Goal: Use online tool/utility: Utilize a website feature to perform a specific function

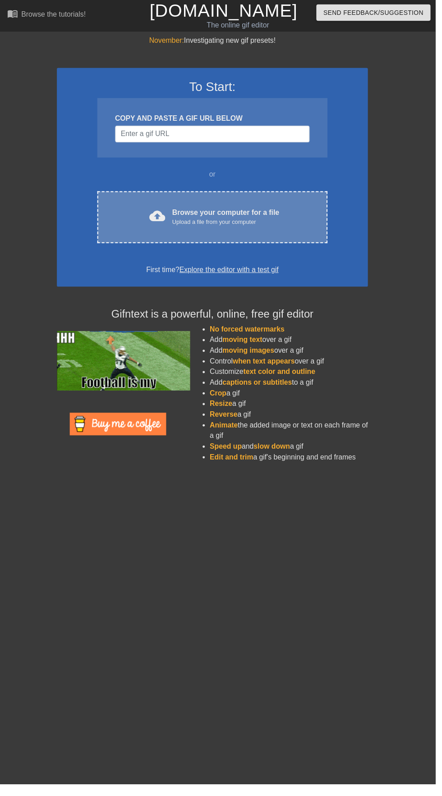
click at [222, 211] on div "Browse your computer for a file Upload a file from your computer" at bounding box center [229, 220] width 109 height 20
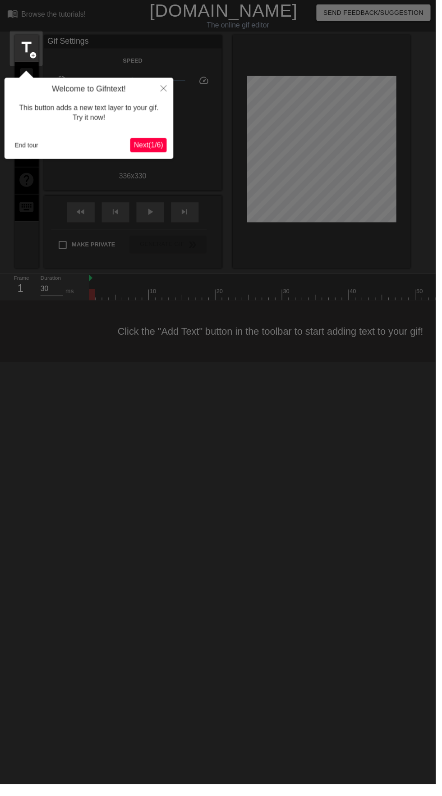
click at [154, 152] on button "Next ( 1 / 6 )" at bounding box center [150, 147] width 37 height 14
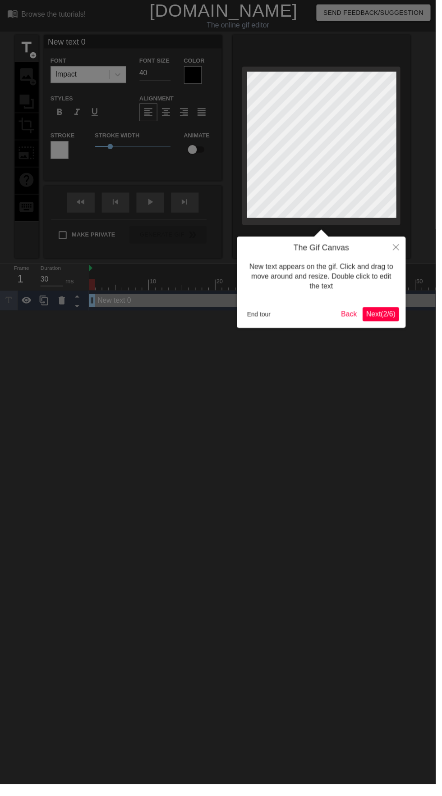
click at [397, 321] on span "Next ( 2 / 6 )" at bounding box center [386, 319] width 30 height 8
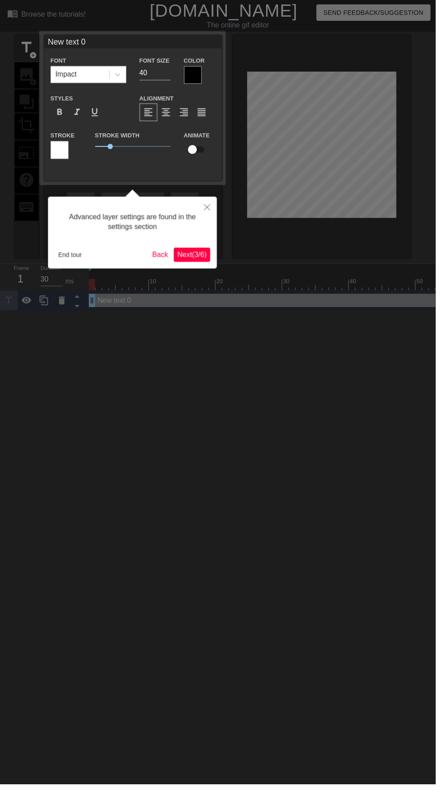
click at [192, 261] on span "Next ( 3 / 6 )" at bounding box center [195, 259] width 30 height 8
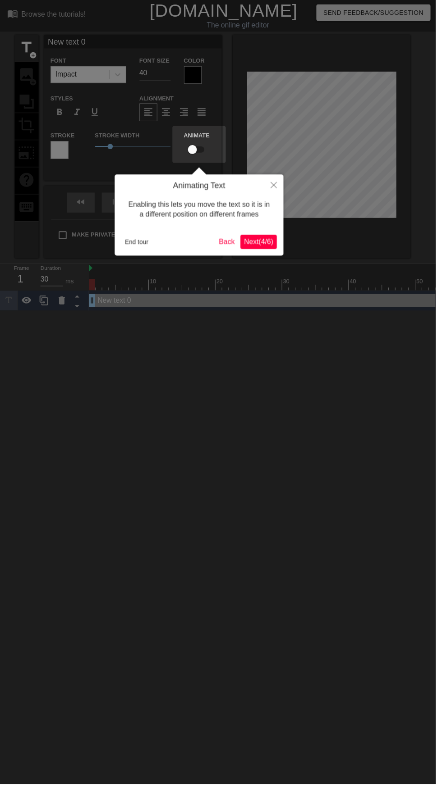
click at [254, 251] on button "Next ( 4 / 6 )" at bounding box center [262, 245] width 37 height 14
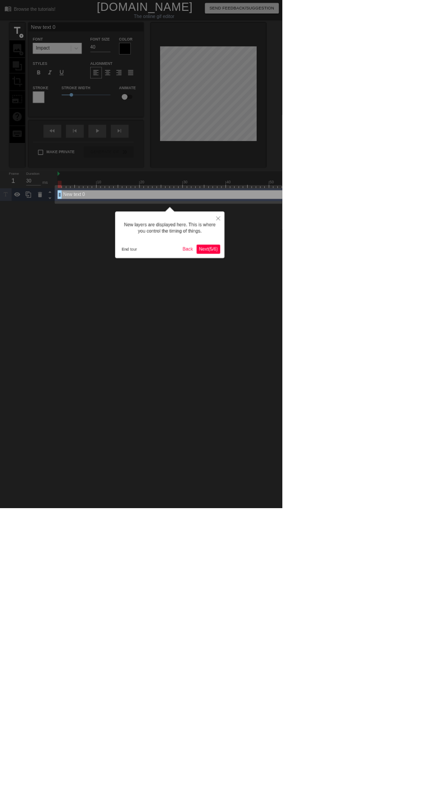
click at [343, 387] on button "Next ( 5 / 6 )" at bounding box center [326, 390] width 37 height 14
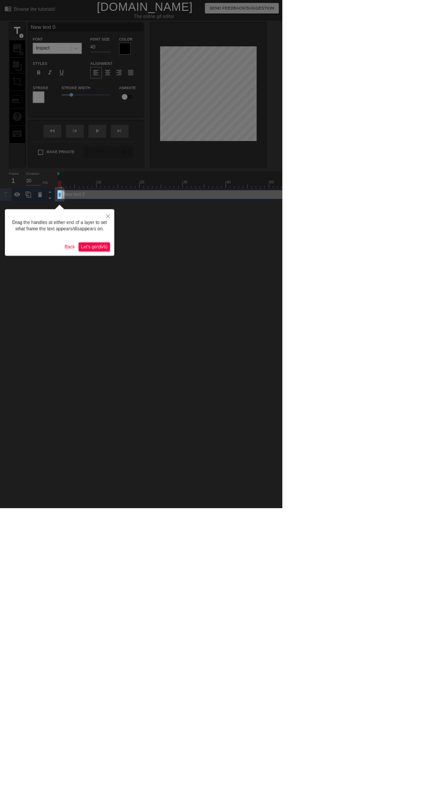
click at [167, 388] on span "Let's go! ( 6 / 6 )" at bounding box center [148, 387] width 42 height 8
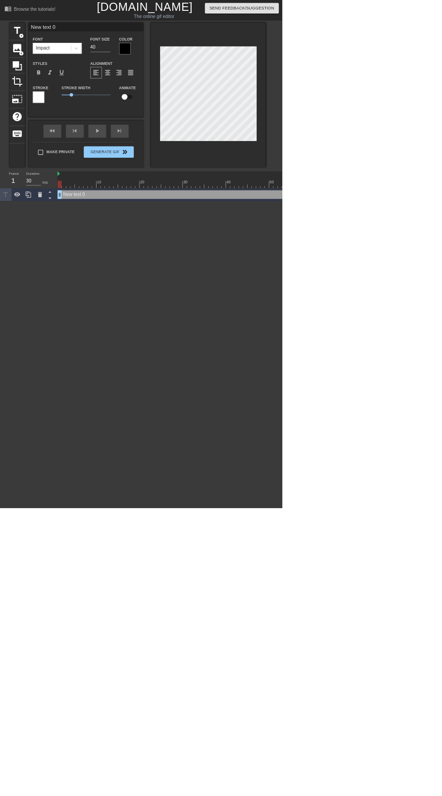
click at [184, 315] on html "menu_book Browse the tutorials! [DOMAIN_NAME] The online gif editor Send Feedba…" at bounding box center [221, 157] width 442 height 315
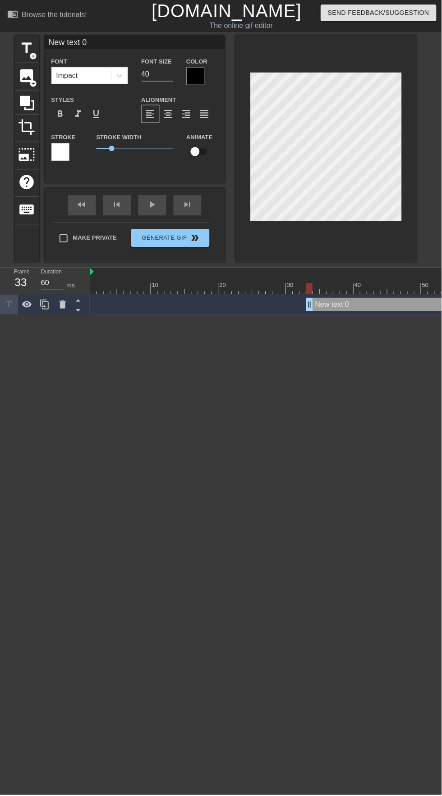
type input "30"
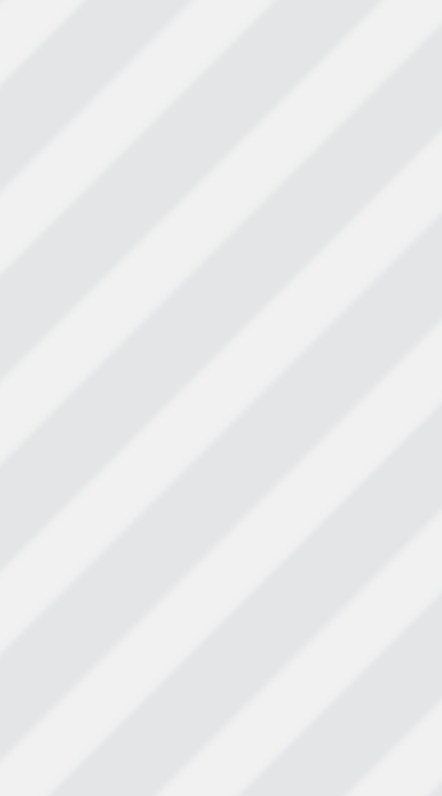
type textarea "New text"
type input "New text"
type textarea "New text"
type input "New text"
type textarea "New tex"
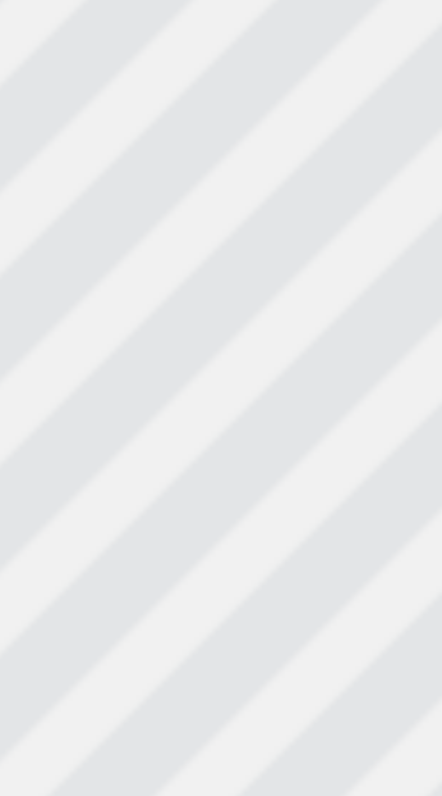
type input "New tex"
type textarea "New te"
type input "New te"
type textarea "New t"
type input "New t"
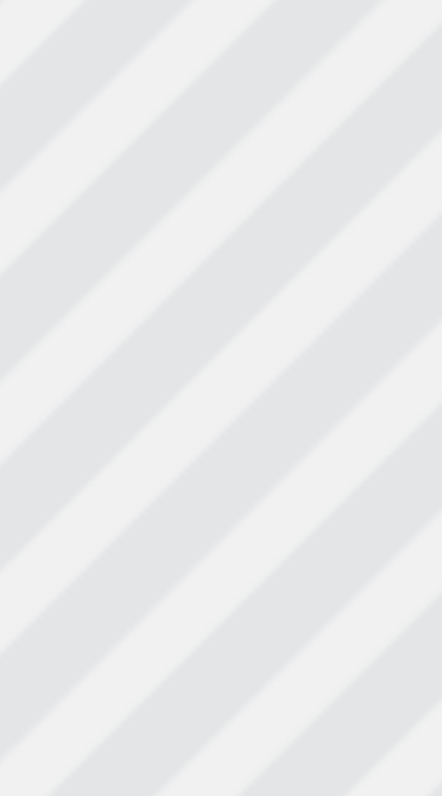
type textarea "New"
type input "New"
type textarea "New"
type input "New"
type textarea "Ne"
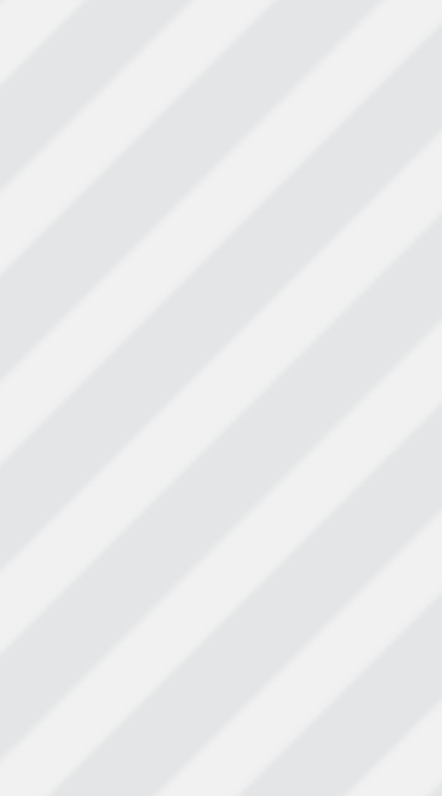
type input "Ne"
type textarea "N"
type input "N"
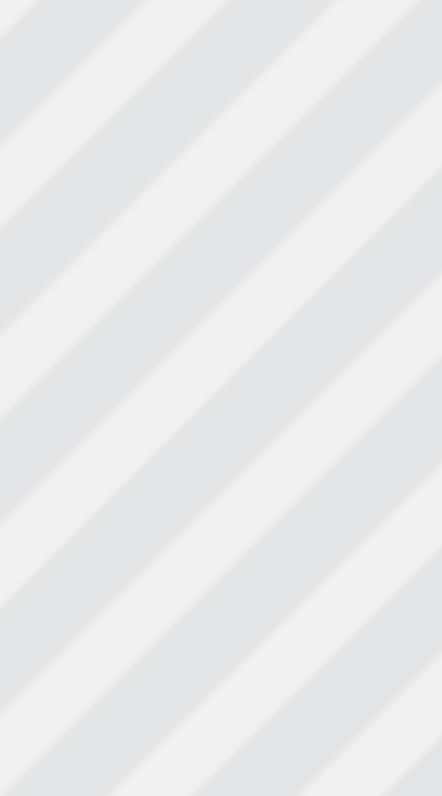
type textarea "K"
type input "K"
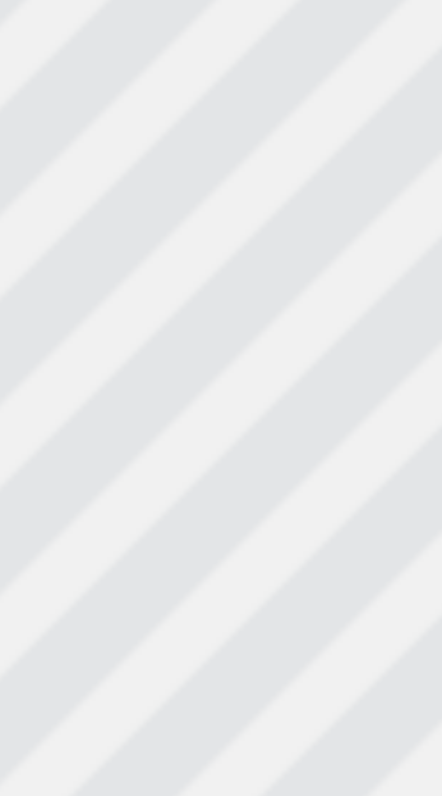
type textarea "Ky"
type input "Ky"
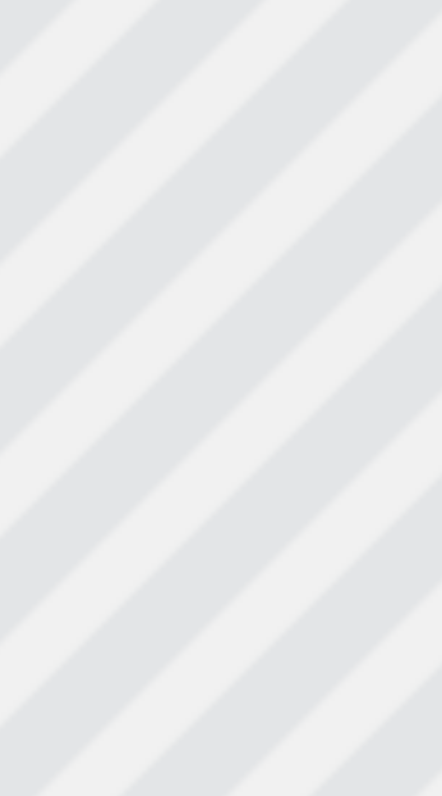
type textarea "Kyr"
type input "Kyr"
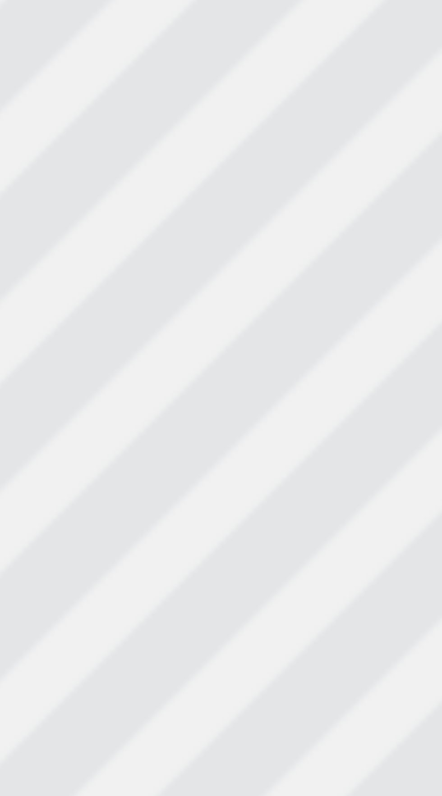
type textarea "Kyrs"
type input "Kyrs"
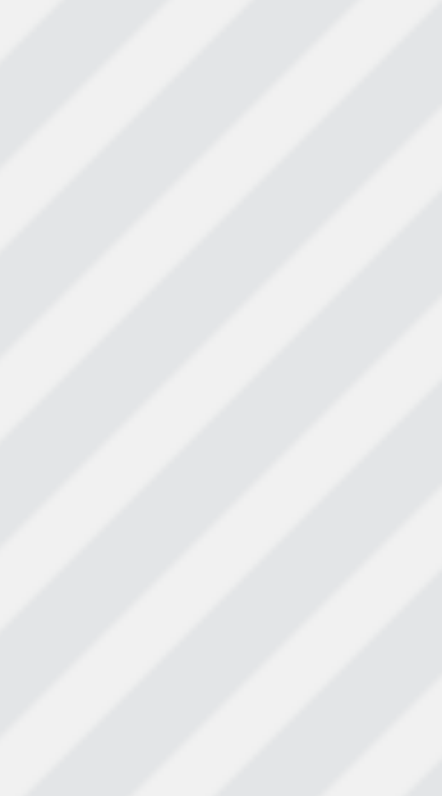
type textarea "Kyrst"
type input "Kyrst"
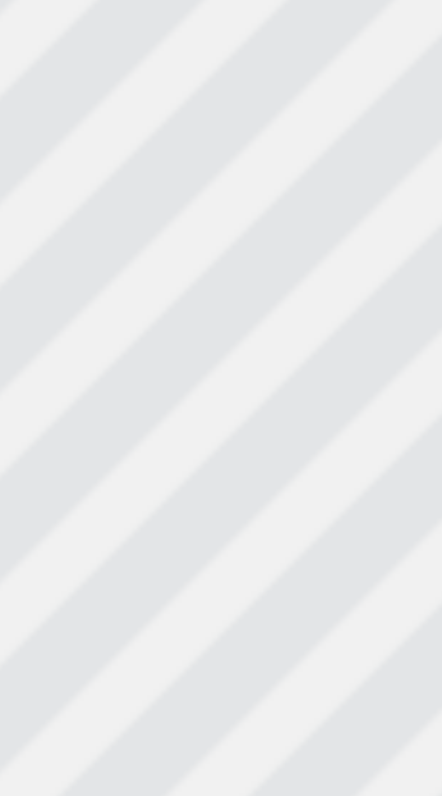
type textarea "Kyrsti"
type input "Kyrsti"
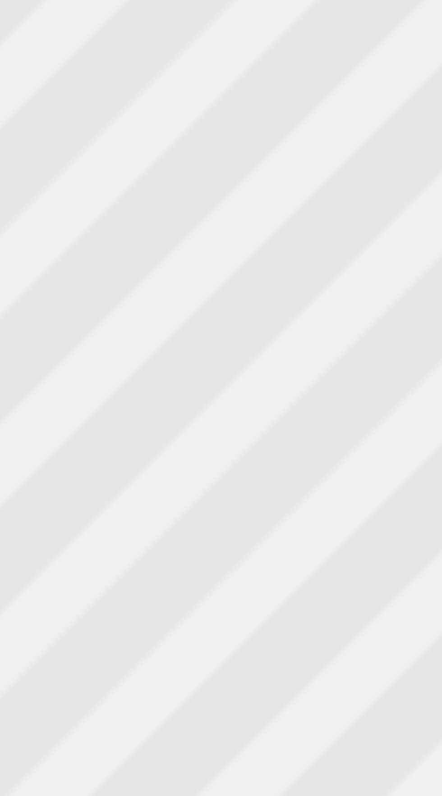
type textarea "Kyrstin"
type input "Kyrstin"
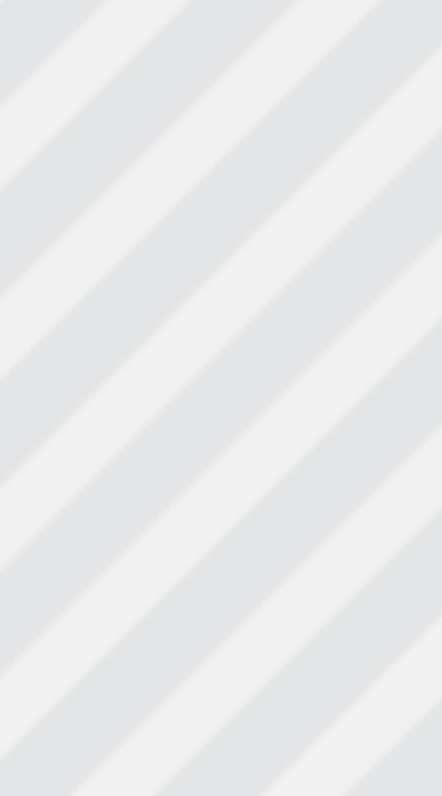
scroll to position [0, 0]
